Goal: Transaction & Acquisition: Purchase product/service

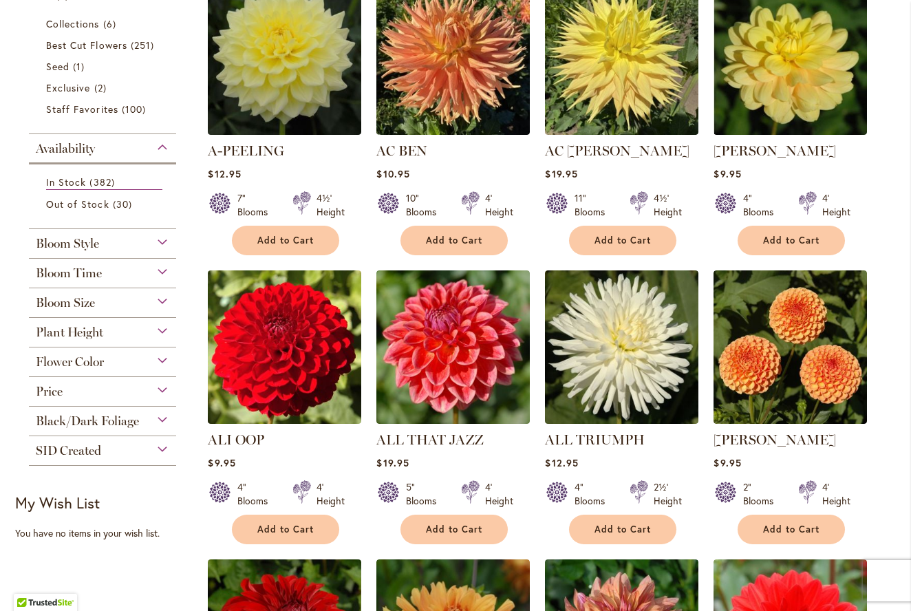
scroll to position [338, 0]
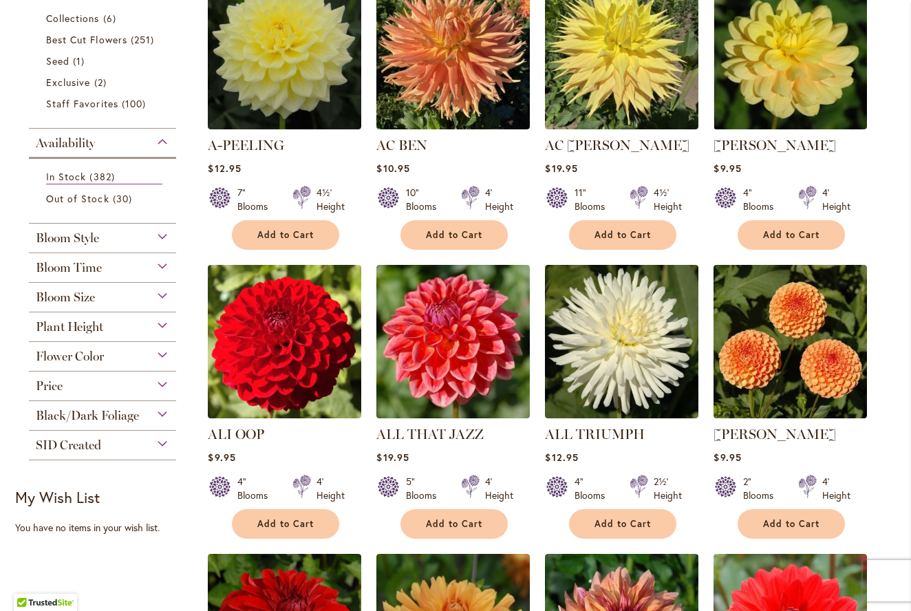
click at [162, 295] on div "Bloom Size" at bounding box center [102, 294] width 147 height 22
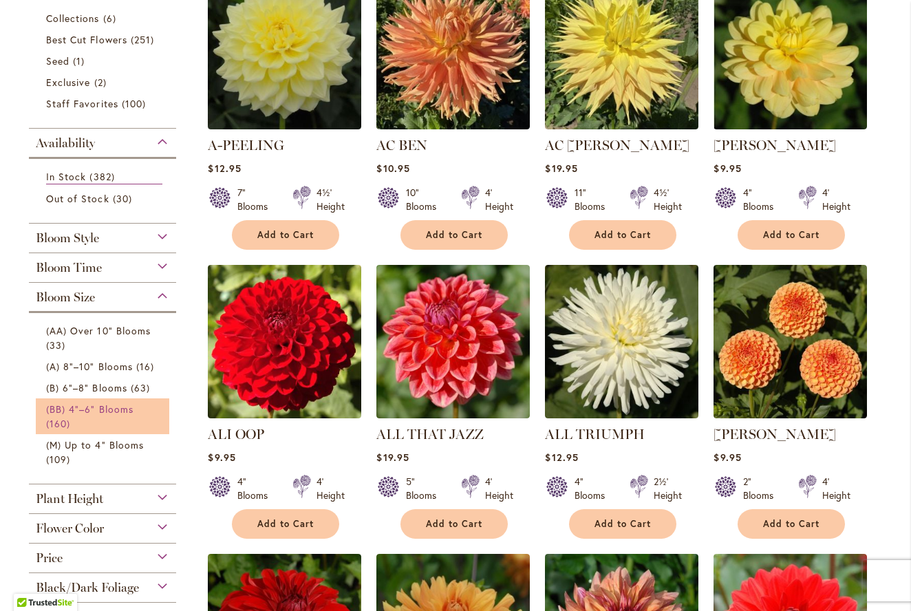
click at [95, 414] on link "(BB) 4"–6" Blooms 160 items" at bounding box center [104, 416] width 116 height 29
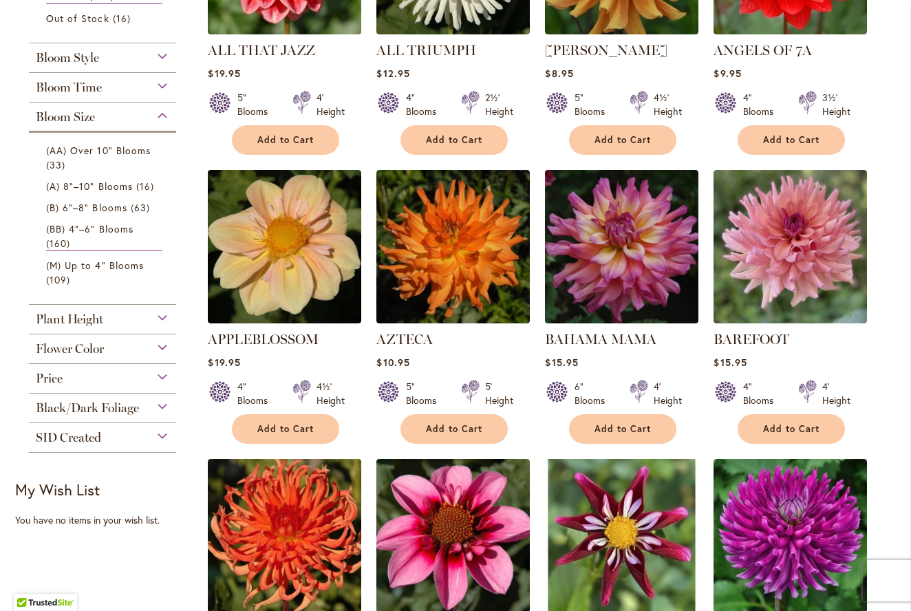
scroll to position [438, 0]
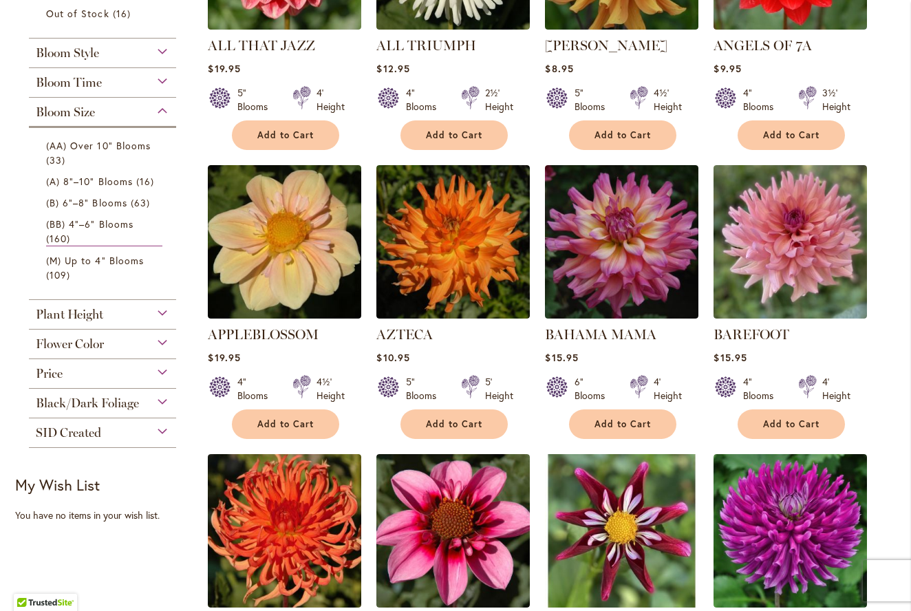
click at [162, 341] on div "Flower Color" at bounding box center [102, 340] width 147 height 22
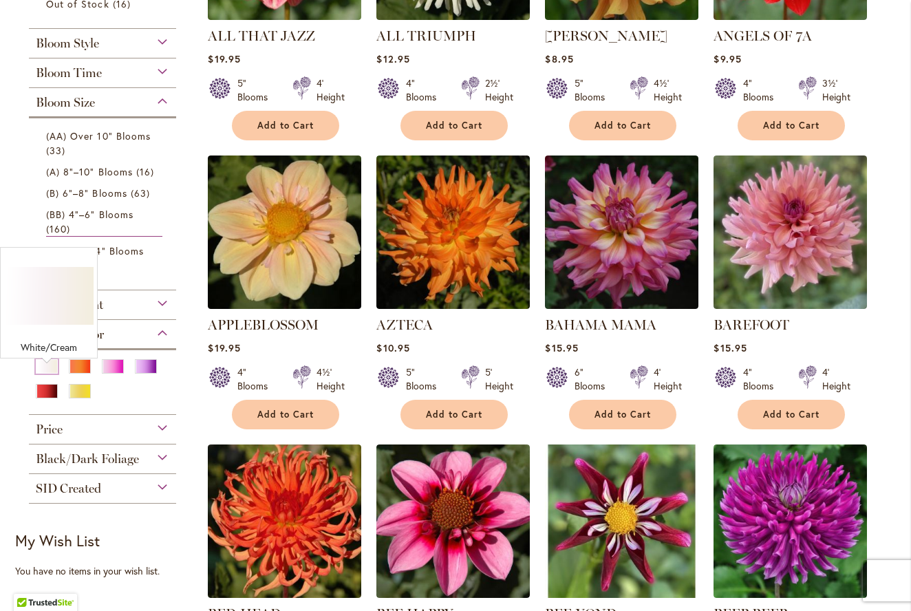
click at [48, 378] on div at bounding box center [102, 384] width 133 height 50
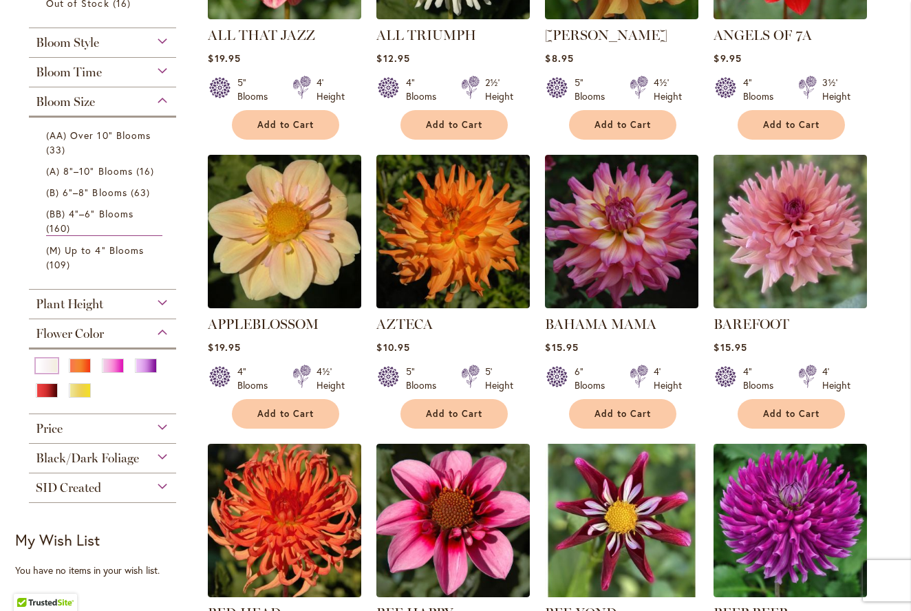
scroll to position [446, 0]
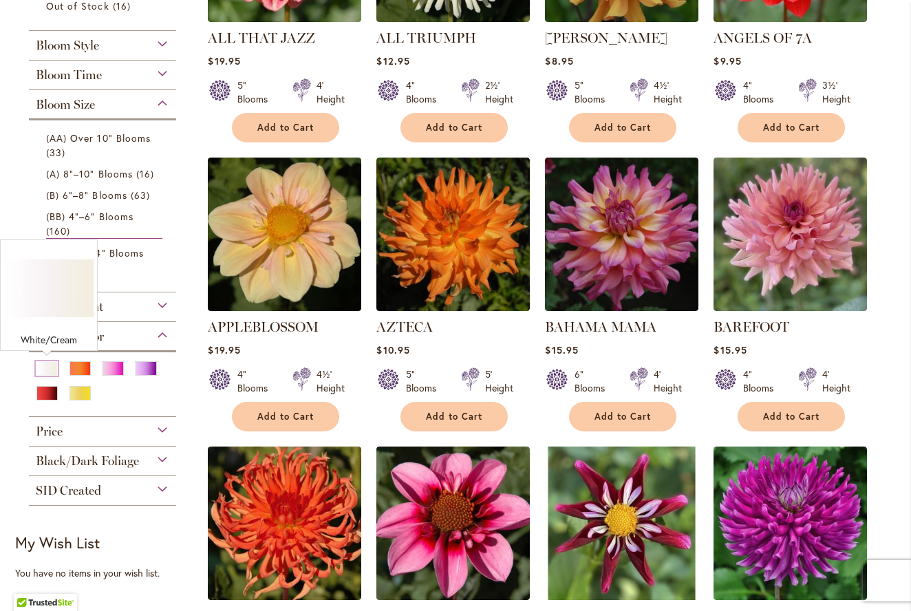
click at [47, 366] on div "White/Cream" at bounding box center [47, 368] width 22 height 14
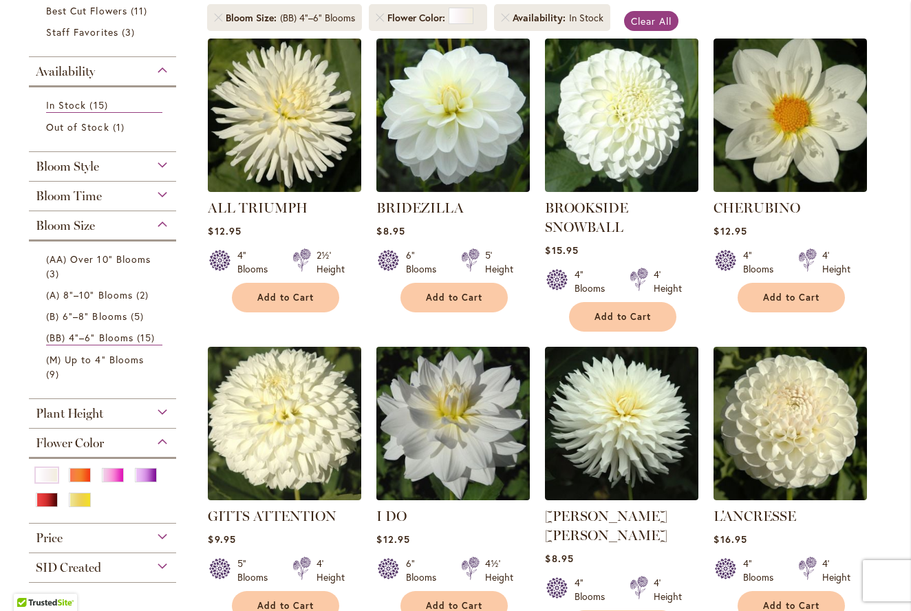
scroll to position [281, 0]
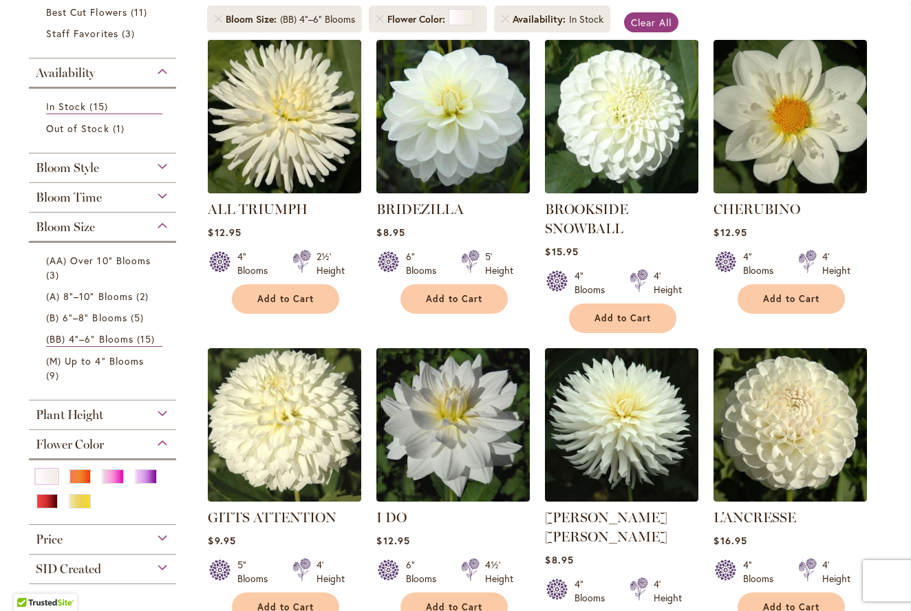
click at [325, 138] on img at bounding box center [284, 116] width 161 height 161
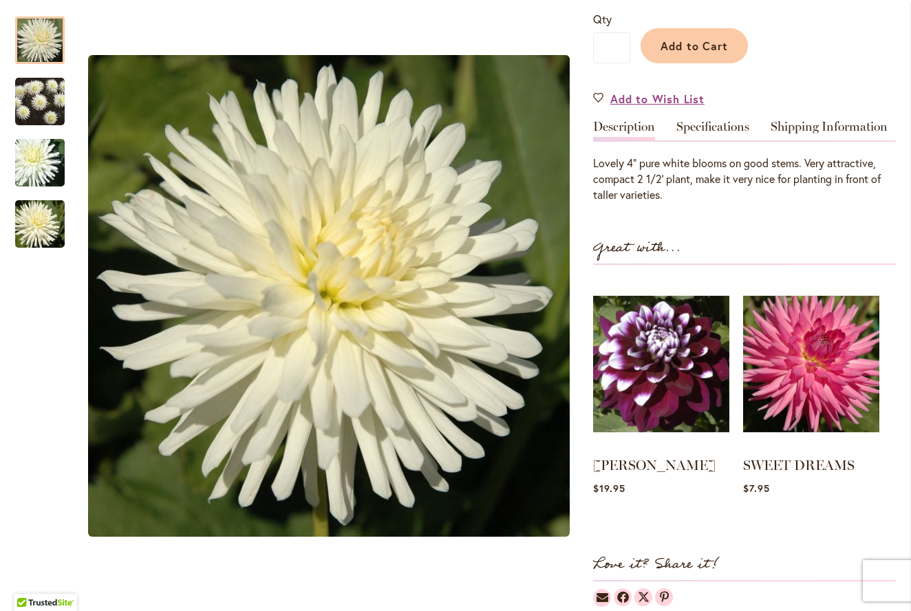
scroll to position [343, 0]
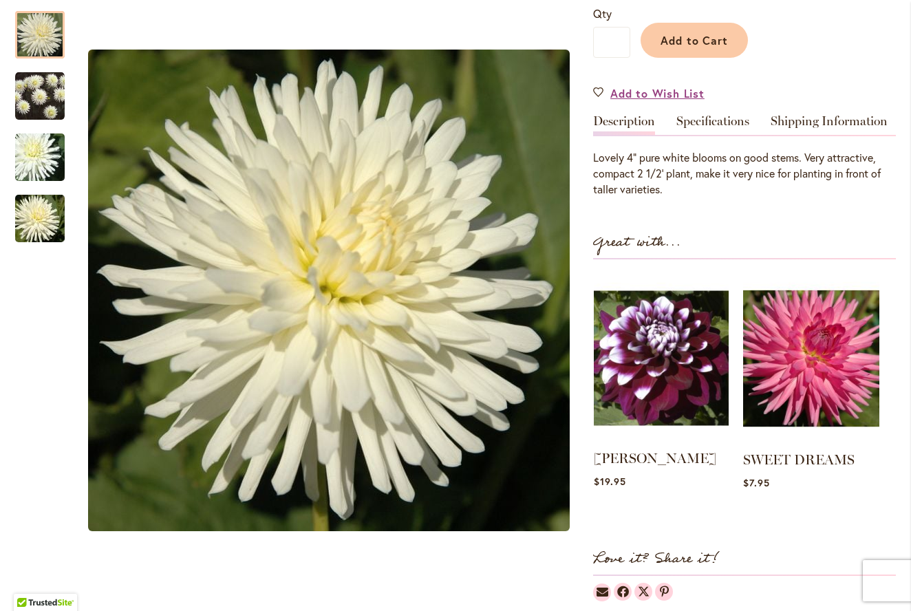
click at [624, 392] on img at bounding box center [661, 358] width 135 height 168
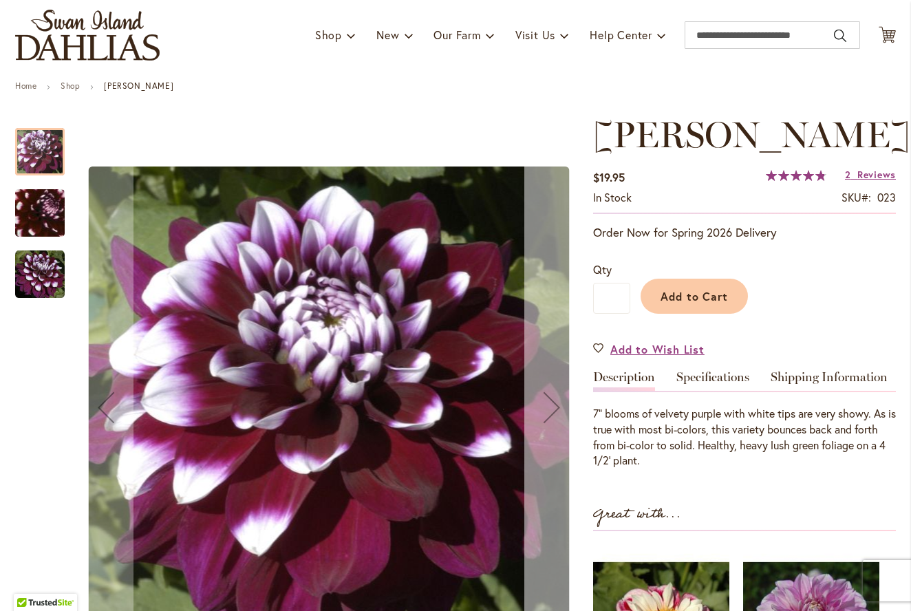
scroll to position [92, 0]
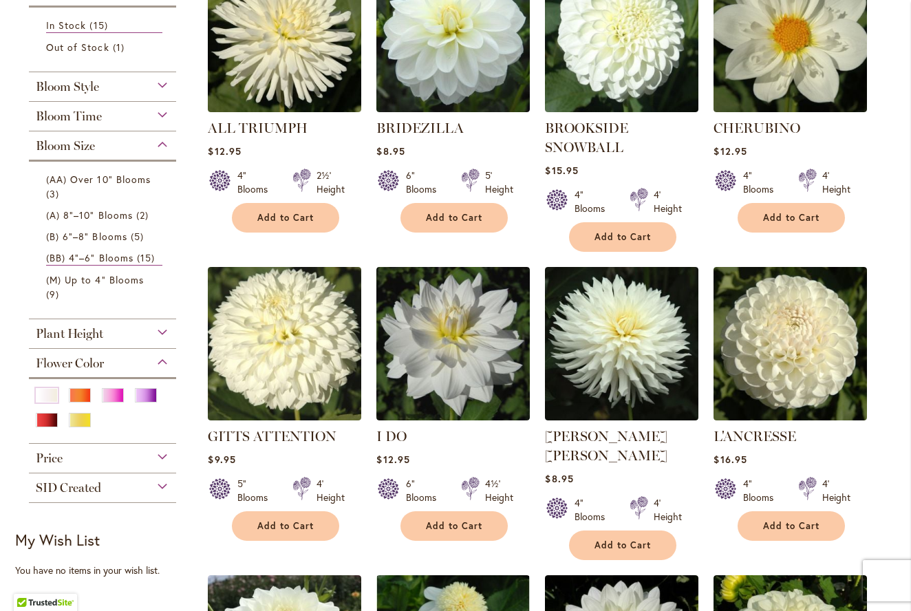
scroll to position [376, 0]
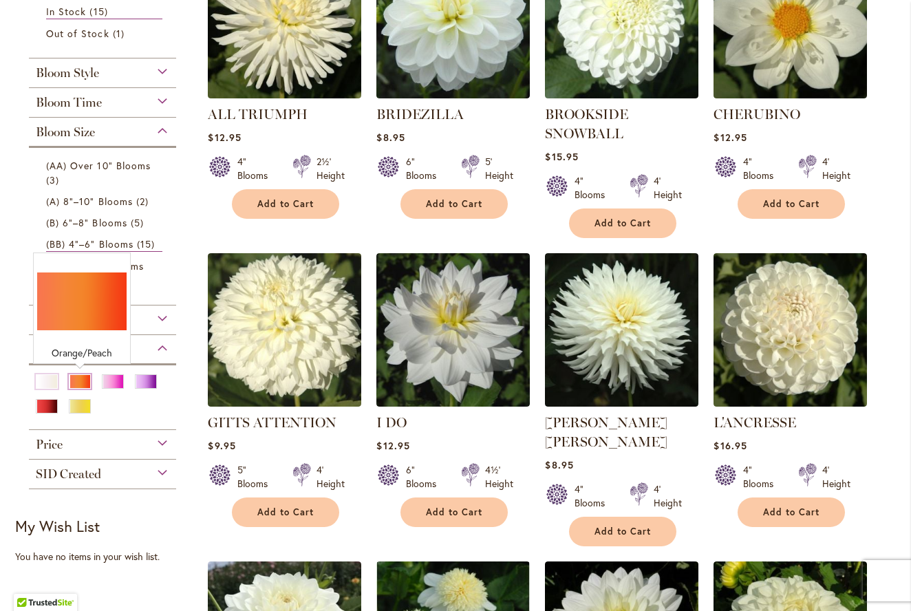
click at [76, 378] on div "Orange/Peach" at bounding box center [80, 381] width 22 height 14
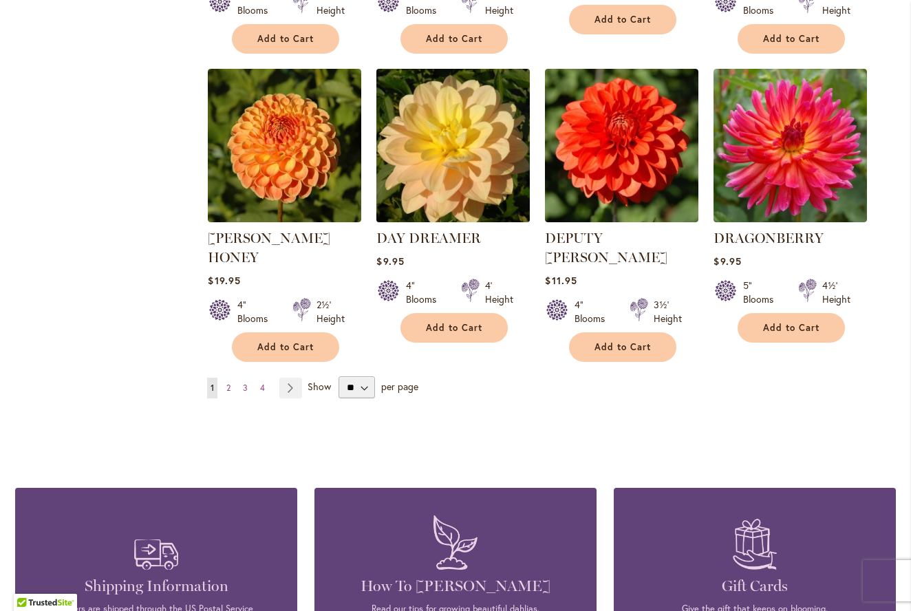
scroll to position [1138, 0]
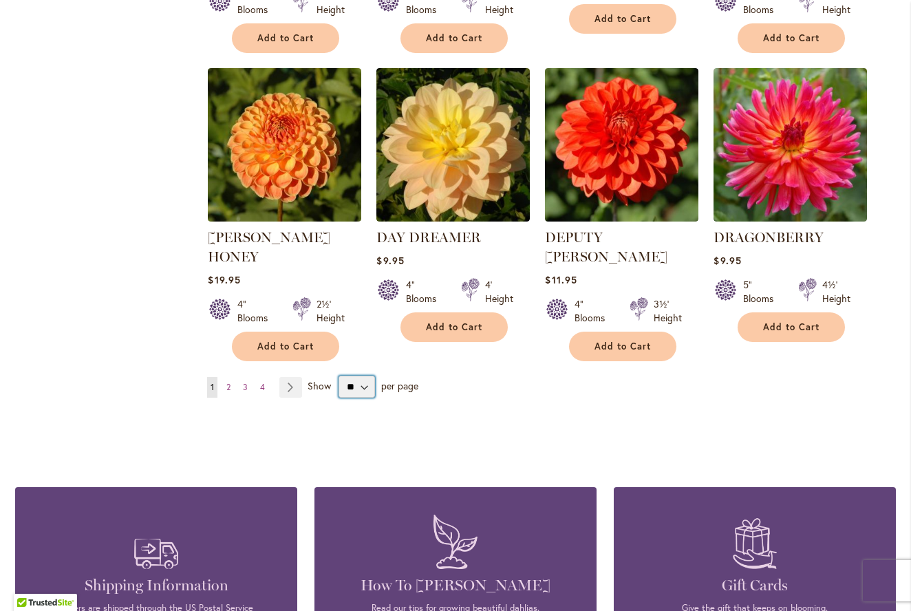
select select "**"
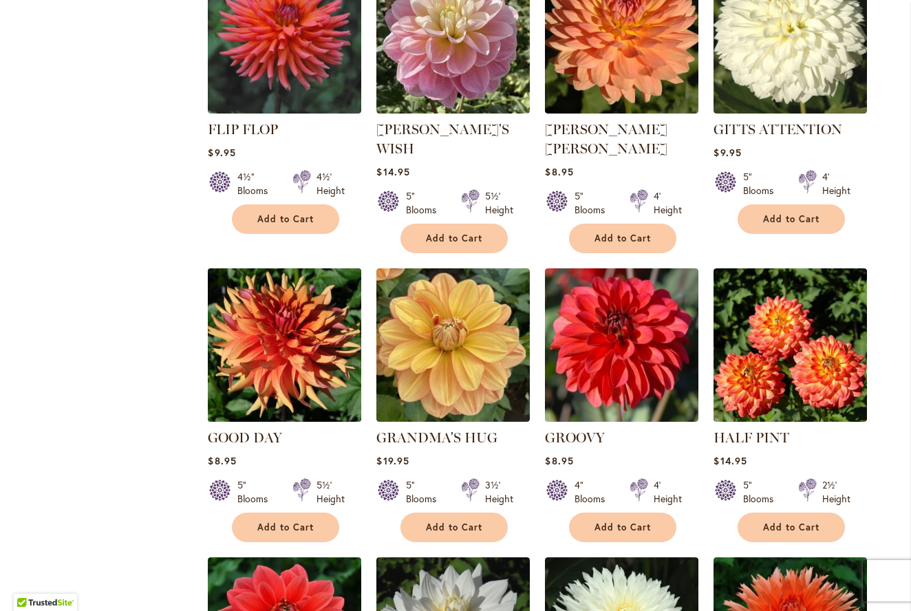
scroll to position [1556, 0]
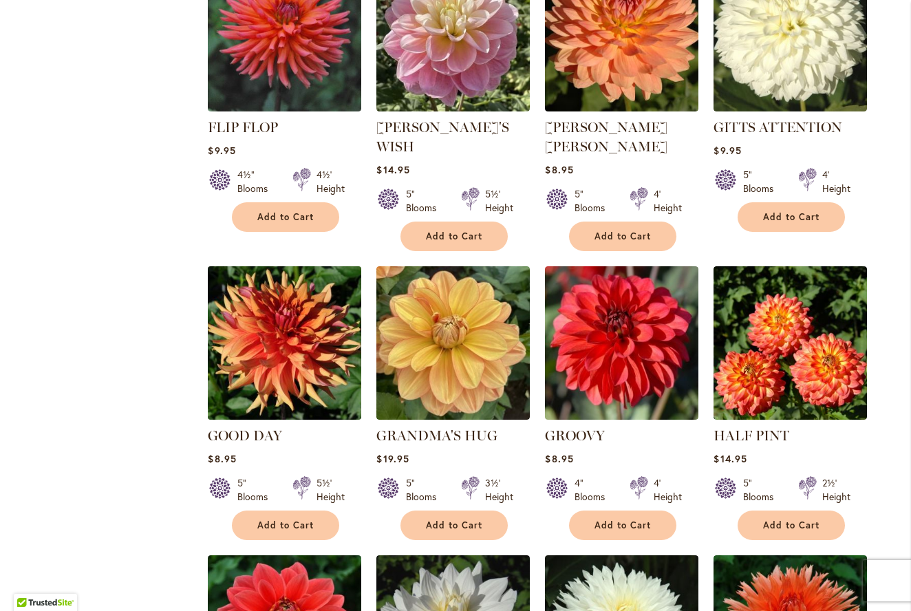
click at [293, 334] on img at bounding box center [284, 342] width 161 height 161
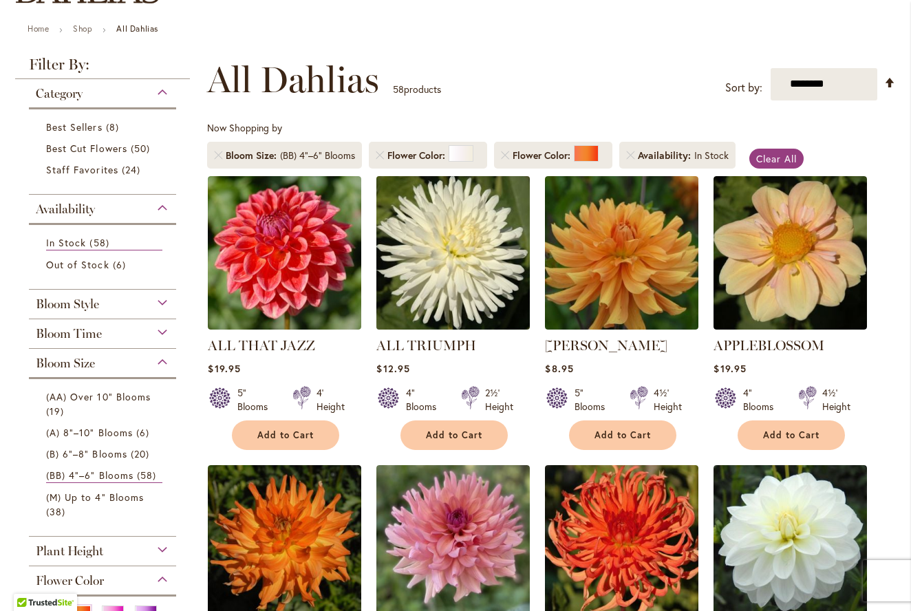
scroll to position [146, 0]
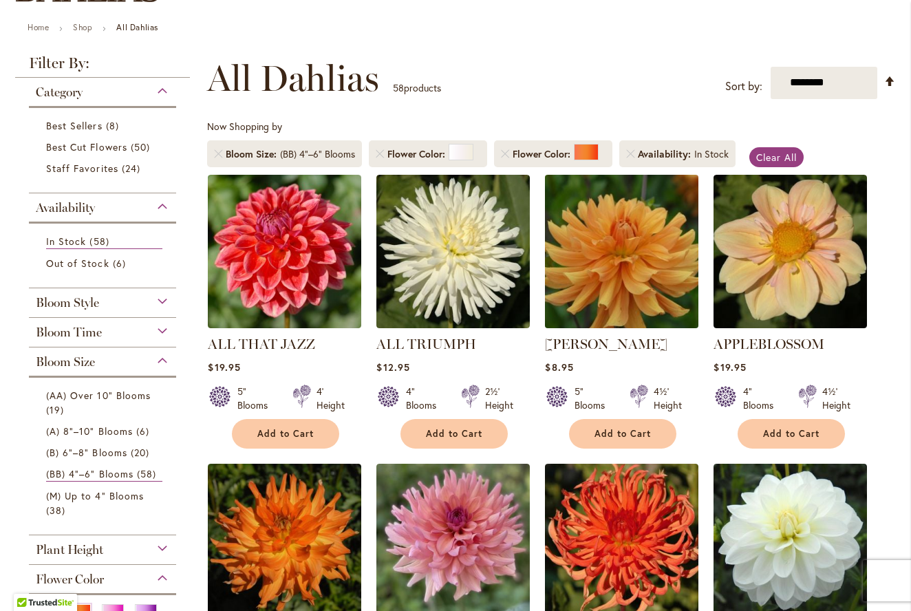
click at [646, 283] on img at bounding box center [621, 251] width 161 height 161
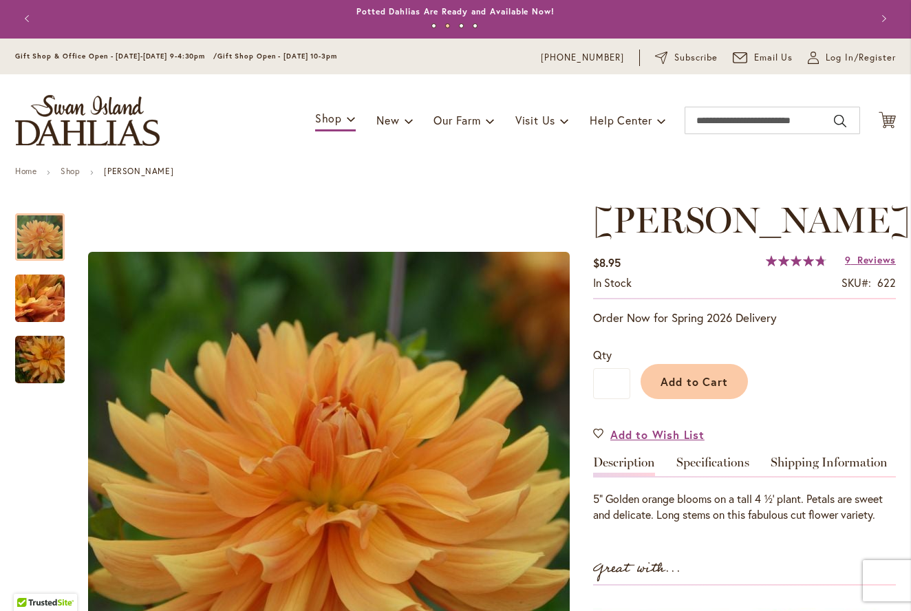
click at [29, 20] on button "Previous" at bounding box center [29, 19] width 28 height 28
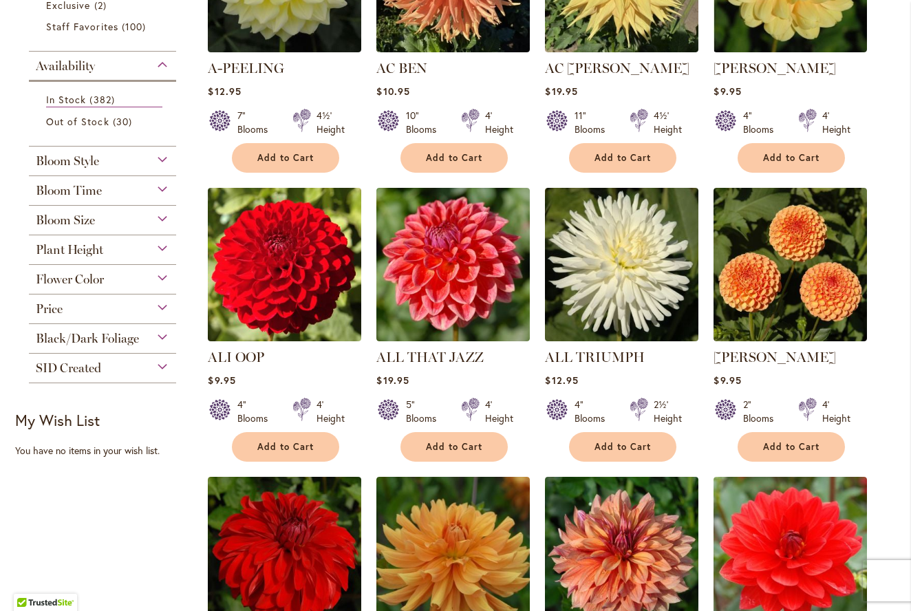
scroll to position [406, 0]
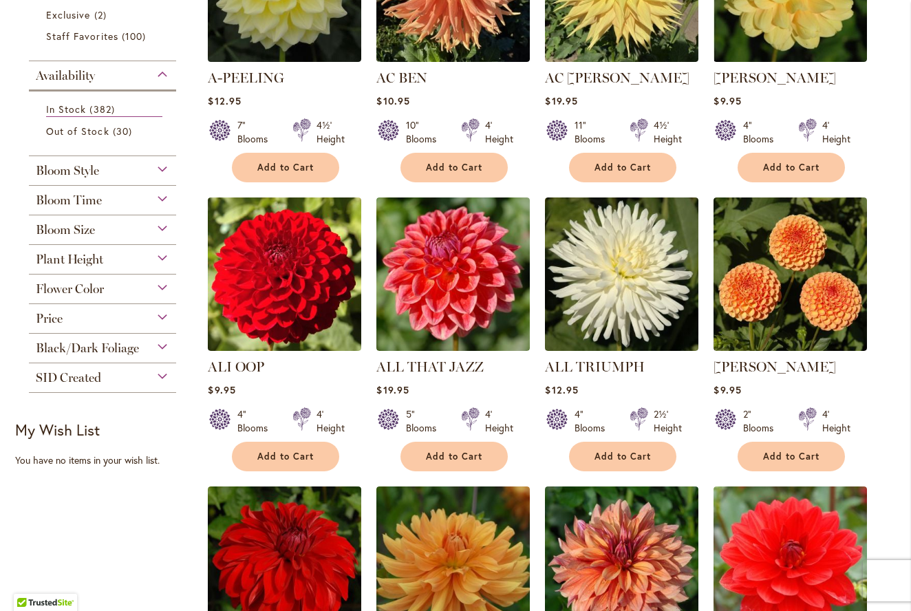
click at [163, 290] on div "Flower Color" at bounding box center [102, 285] width 147 height 22
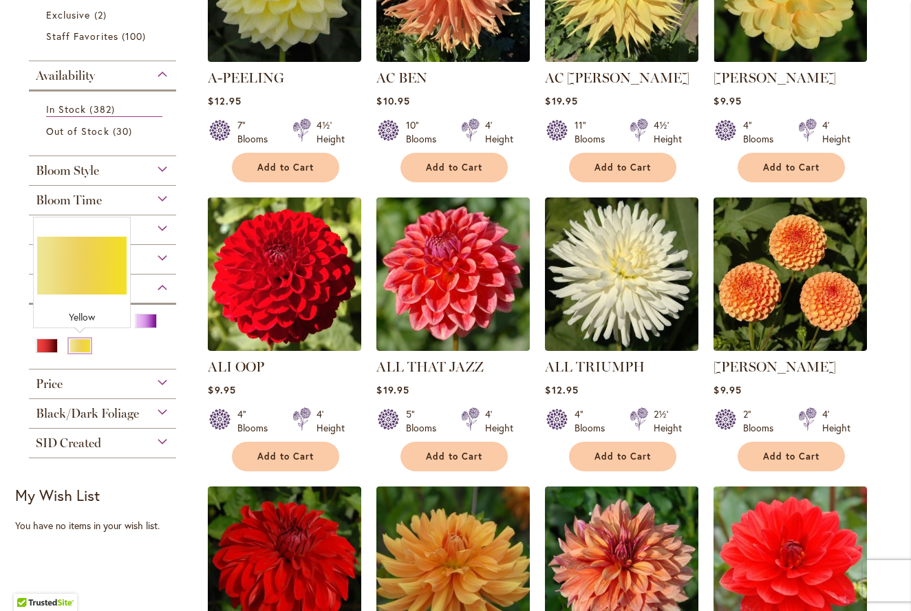
click at [80, 349] on div "Yellow" at bounding box center [80, 345] width 22 height 14
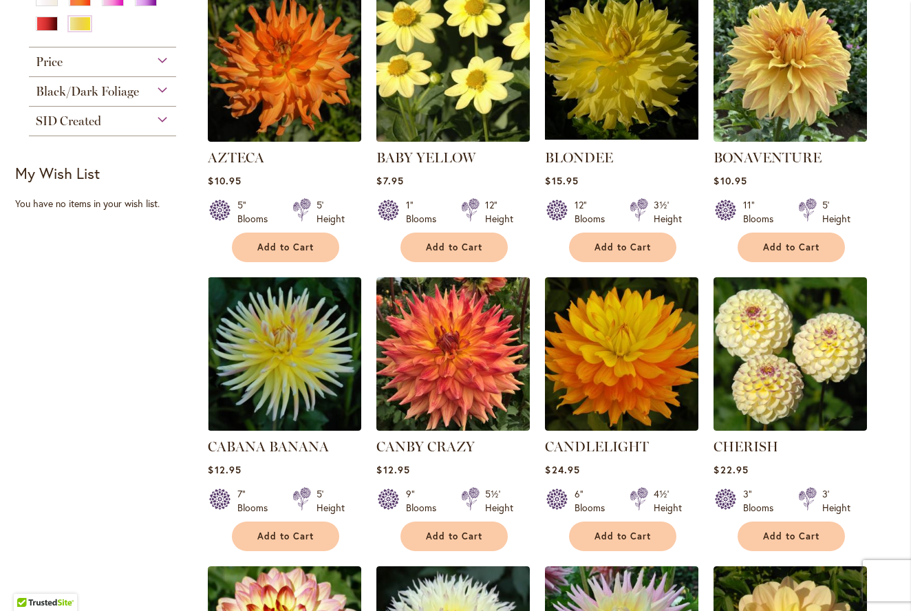
scroll to position [626, 0]
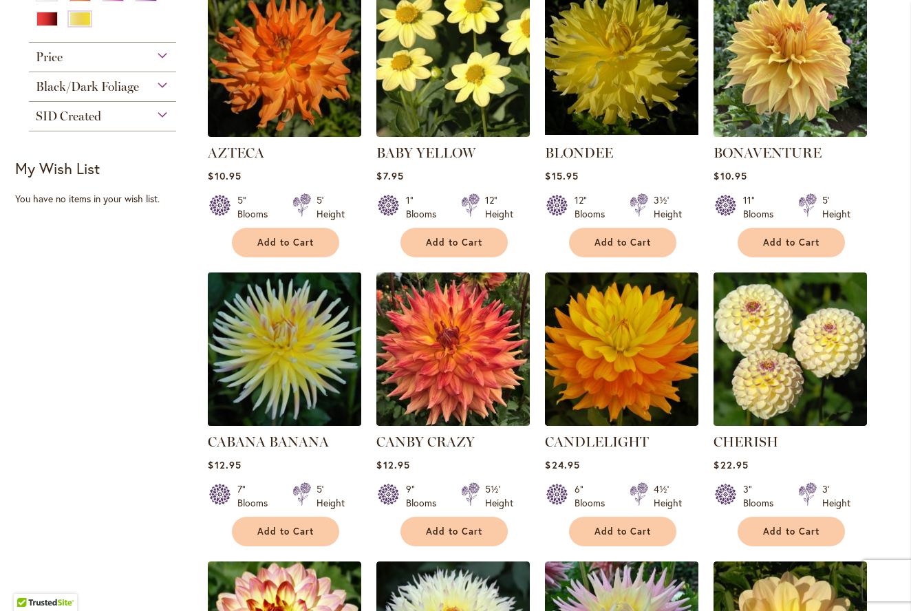
click at [299, 353] on img at bounding box center [284, 348] width 161 height 161
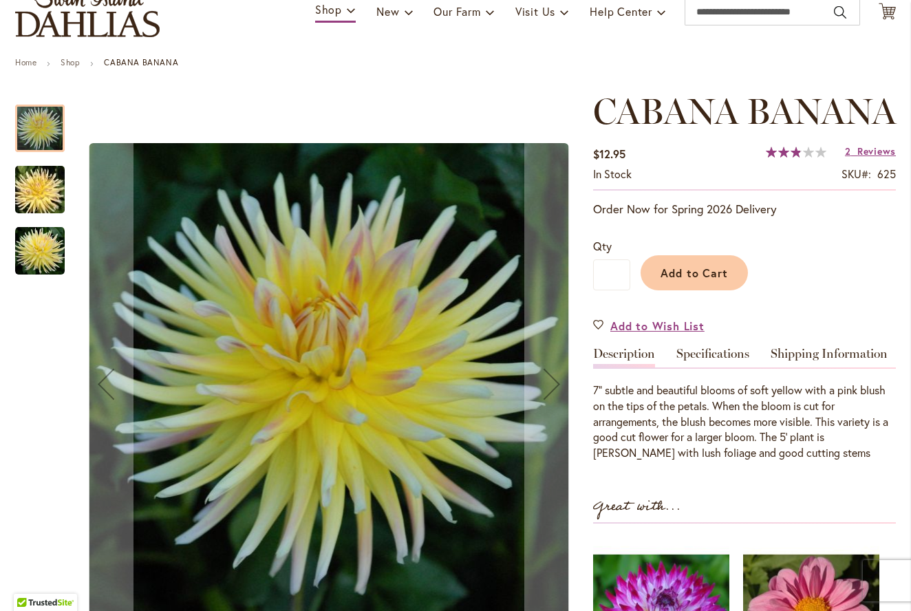
scroll to position [111, 0]
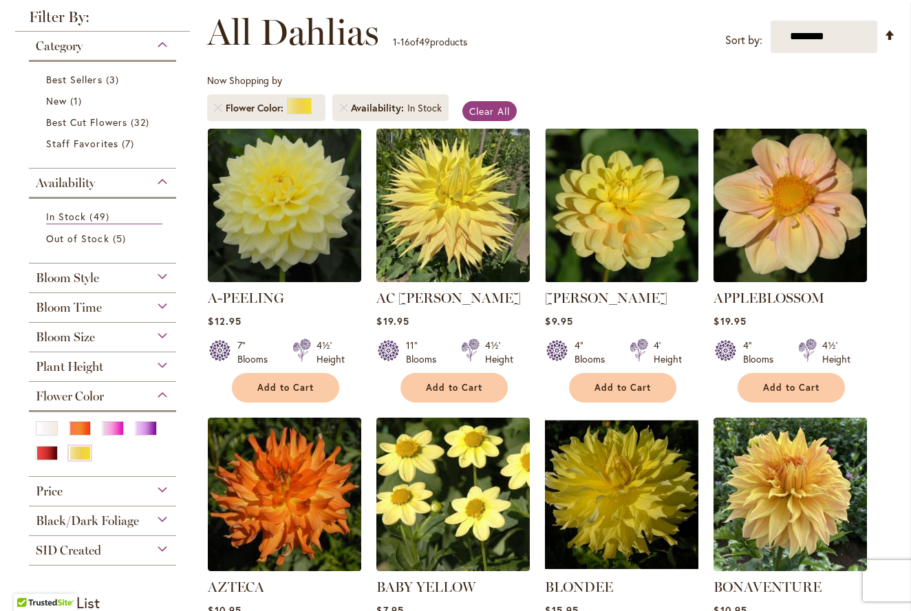
scroll to position [196, 0]
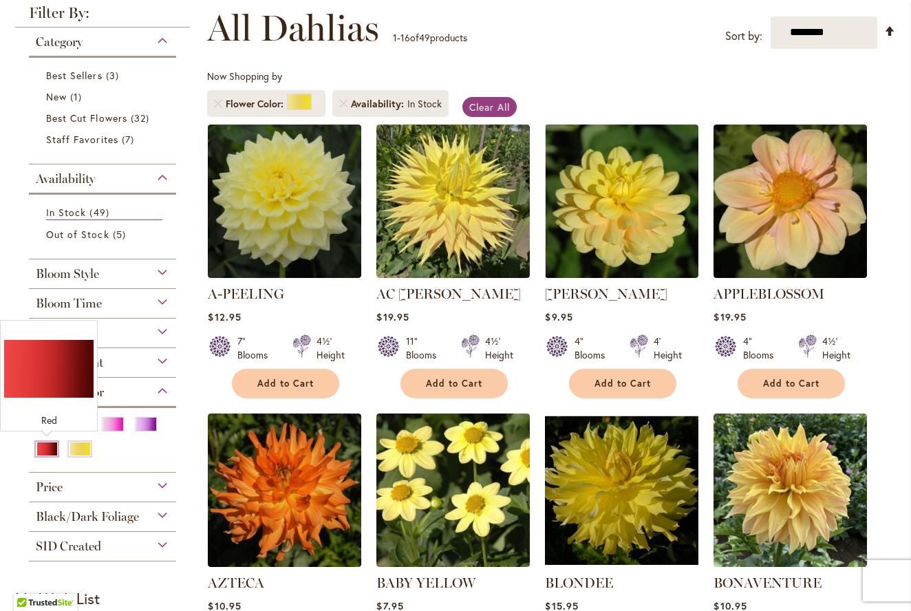
click at [46, 453] on div "Red" at bounding box center [47, 449] width 22 height 14
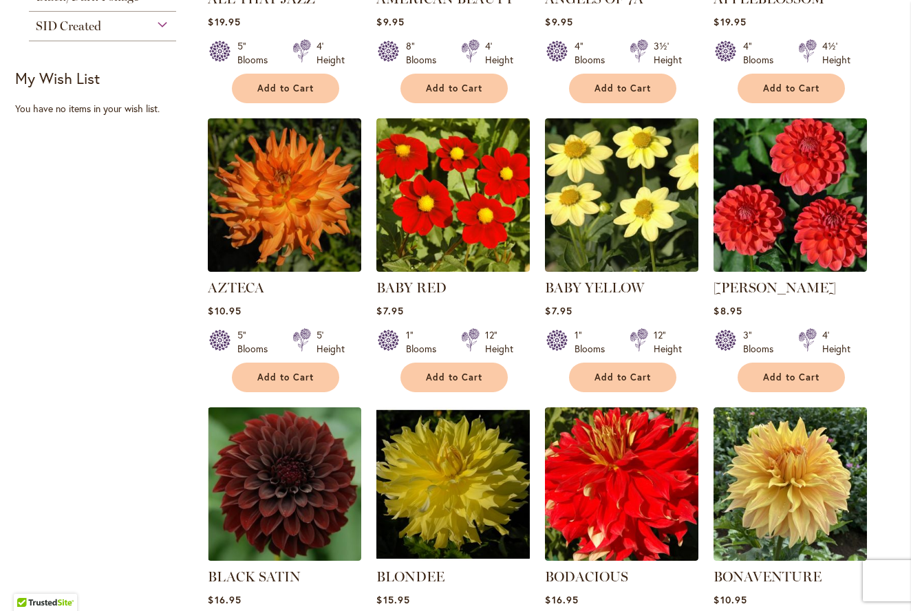
scroll to position [770, 0]
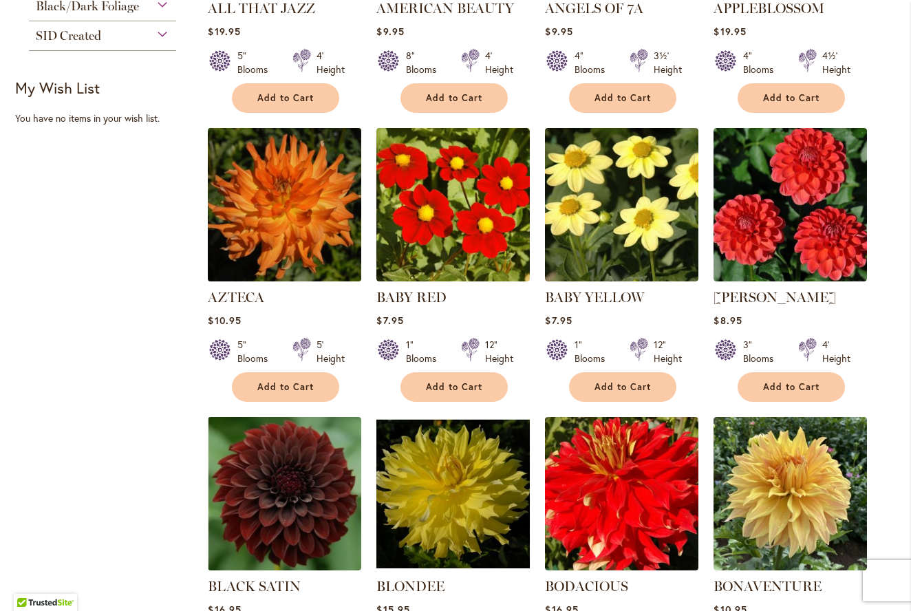
click at [278, 216] on img at bounding box center [284, 204] width 161 height 161
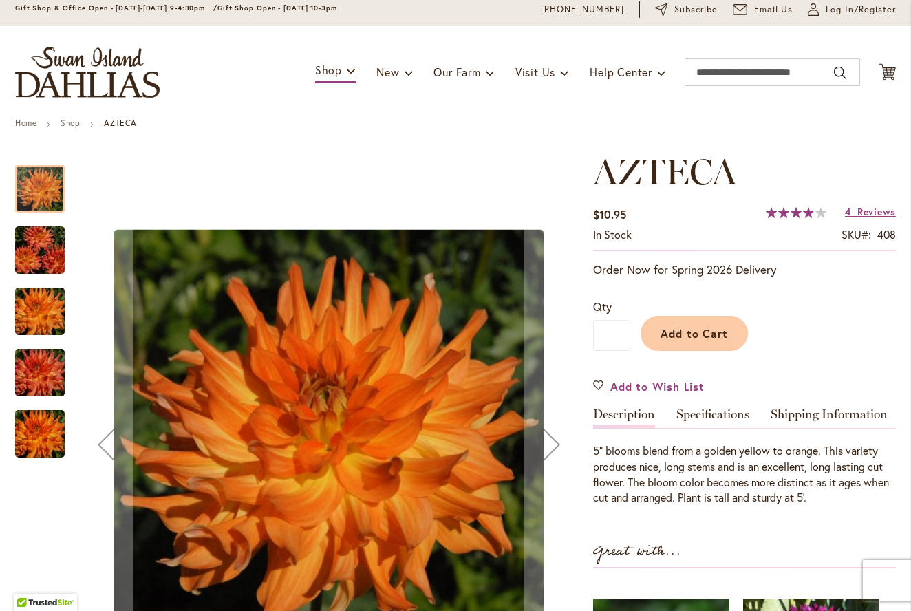
scroll to position [56, 0]
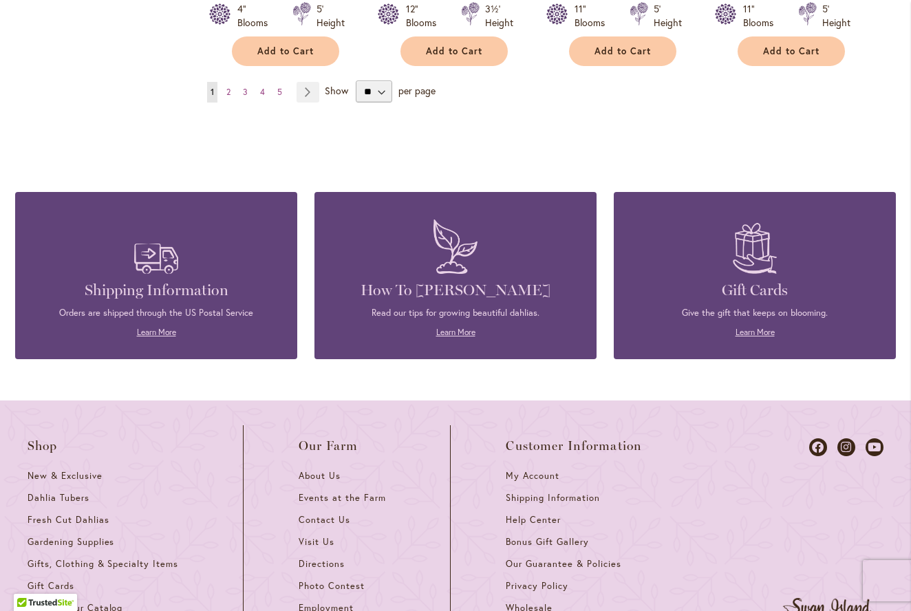
scroll to position [1397, 0]
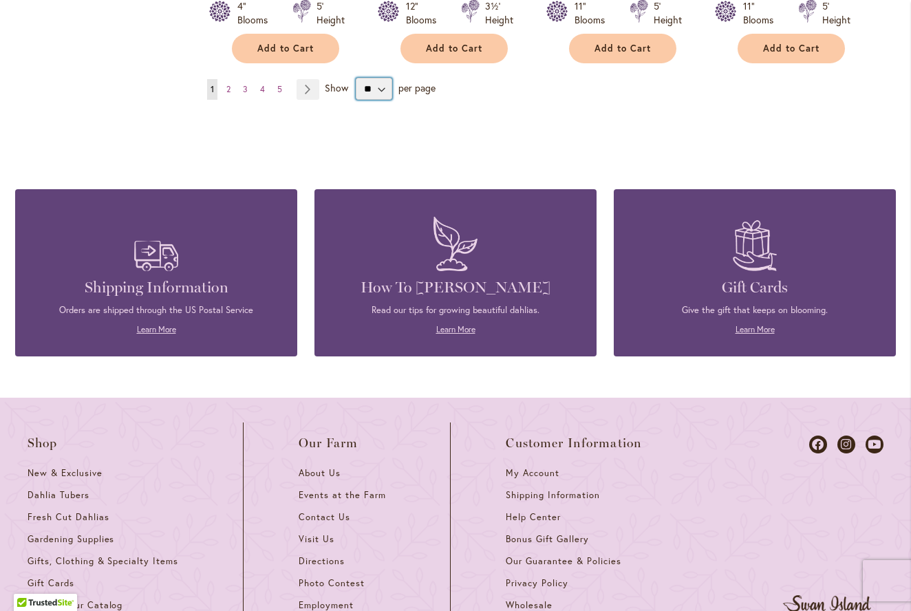
select select "**"
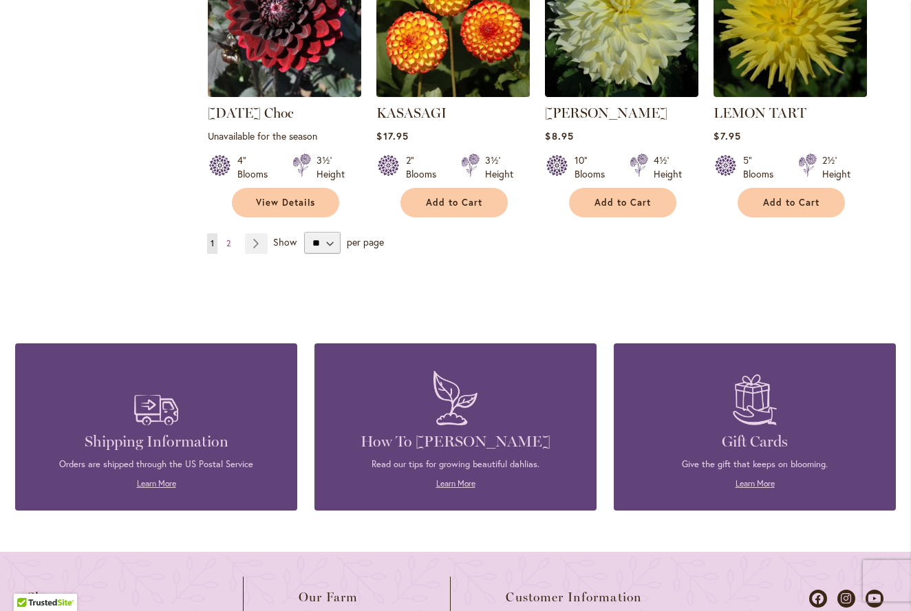
scroll to position [4809, 0]
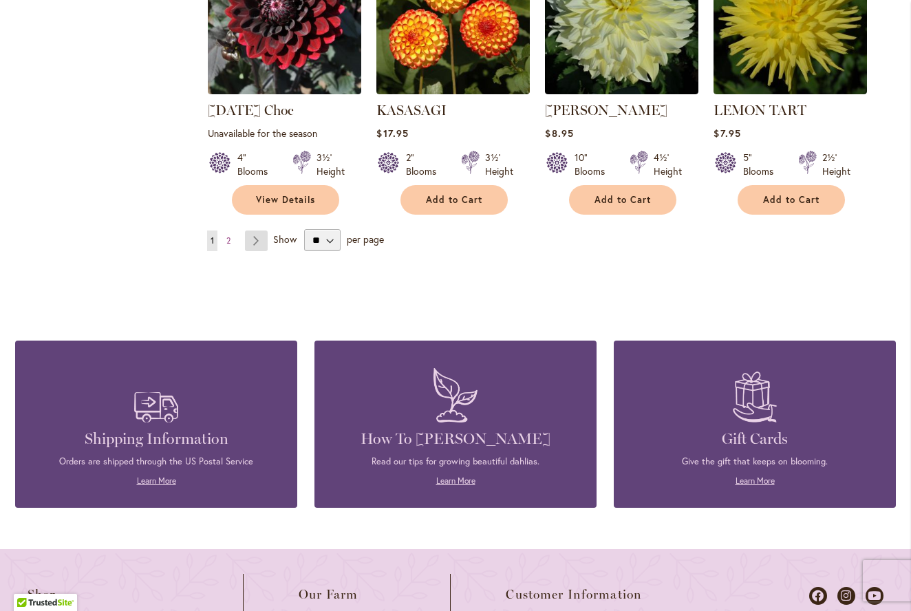
click at [261, 230] on link "Page Next" at bounding box center [256, 240] width 23 height 21
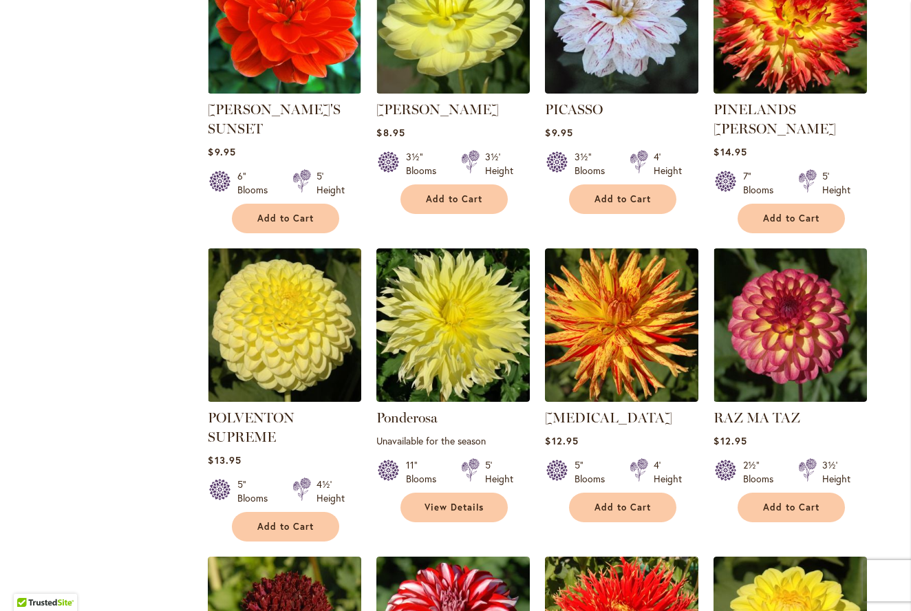
scroll to position [2172, 0]
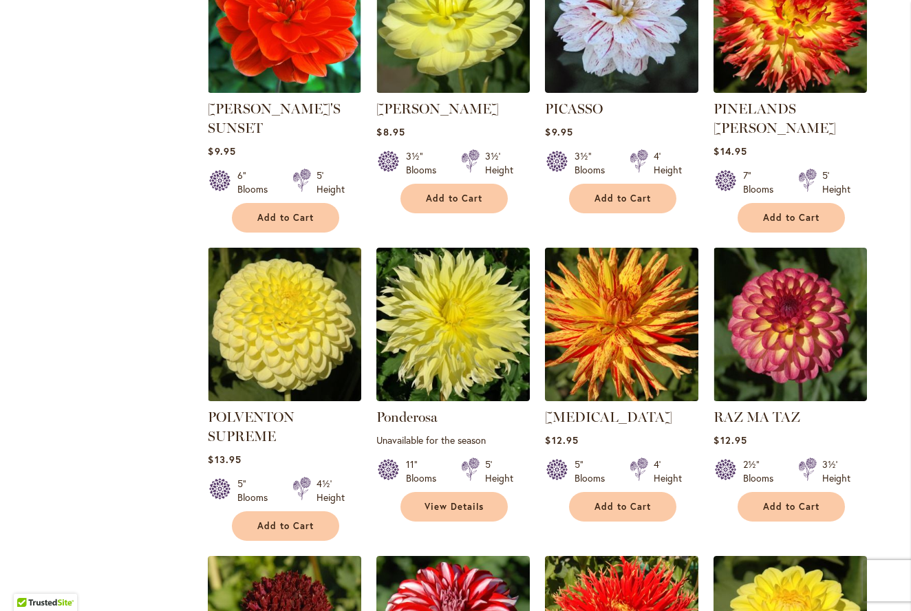
click at [644, 287] on img at bounding box center [621, 323] width 161 height 161
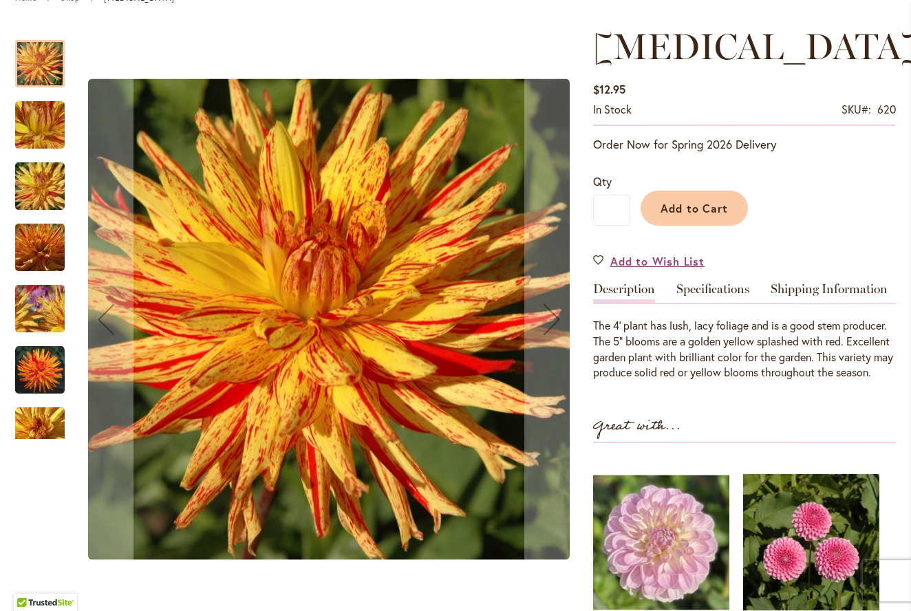
scroll to position [178, 0]
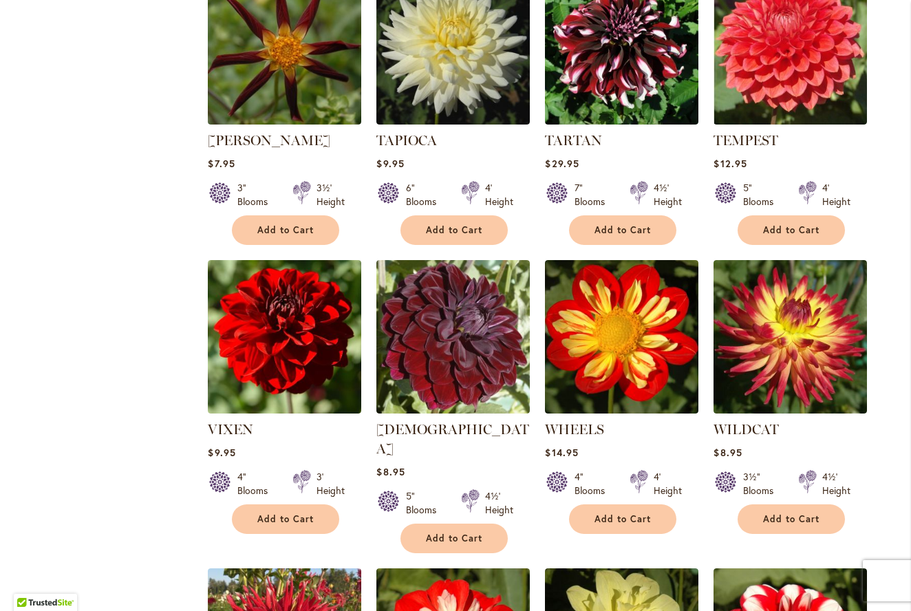
scroll to position [3600, 0]
